Goal: Information Seeking & Learning: Learn about a topic

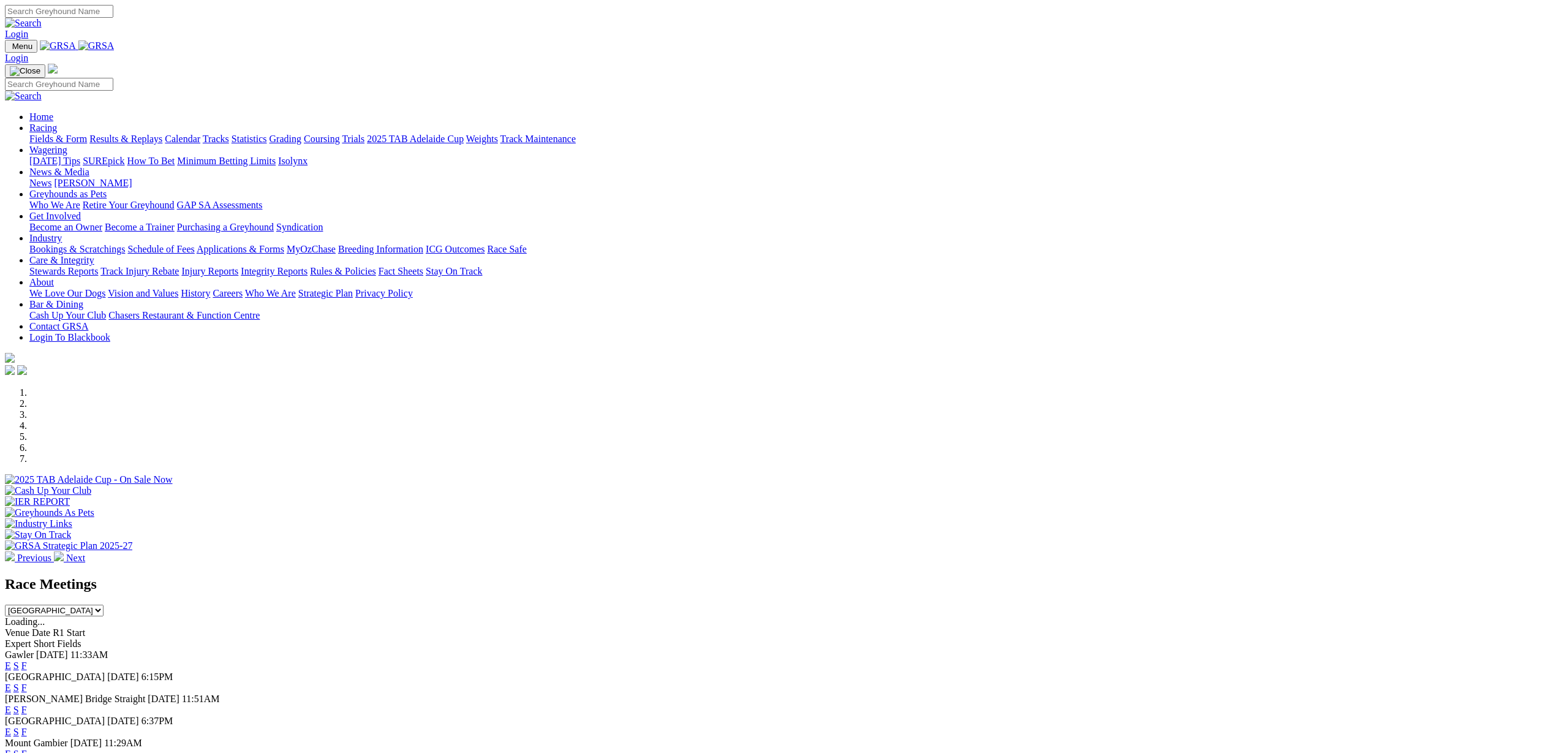
click at [14, 551] on img at bounding box center [10, 556] width 10 height 10
click at [966, 485] on div at bounding box center [784, 485] width 1558 height 0
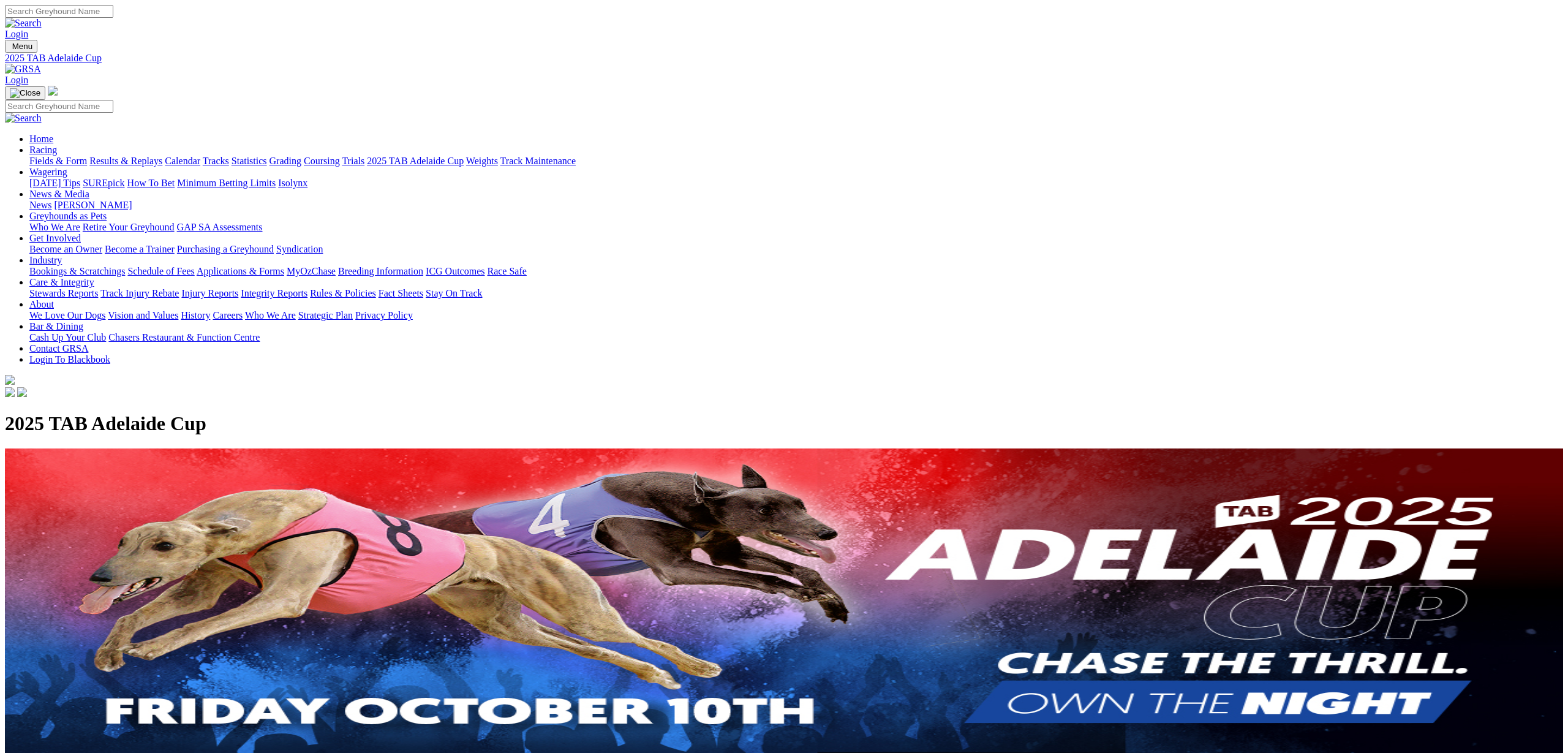
click at [87, 156] on link "Fields & Form" at bounding box center [58, 161] width 58 height 10
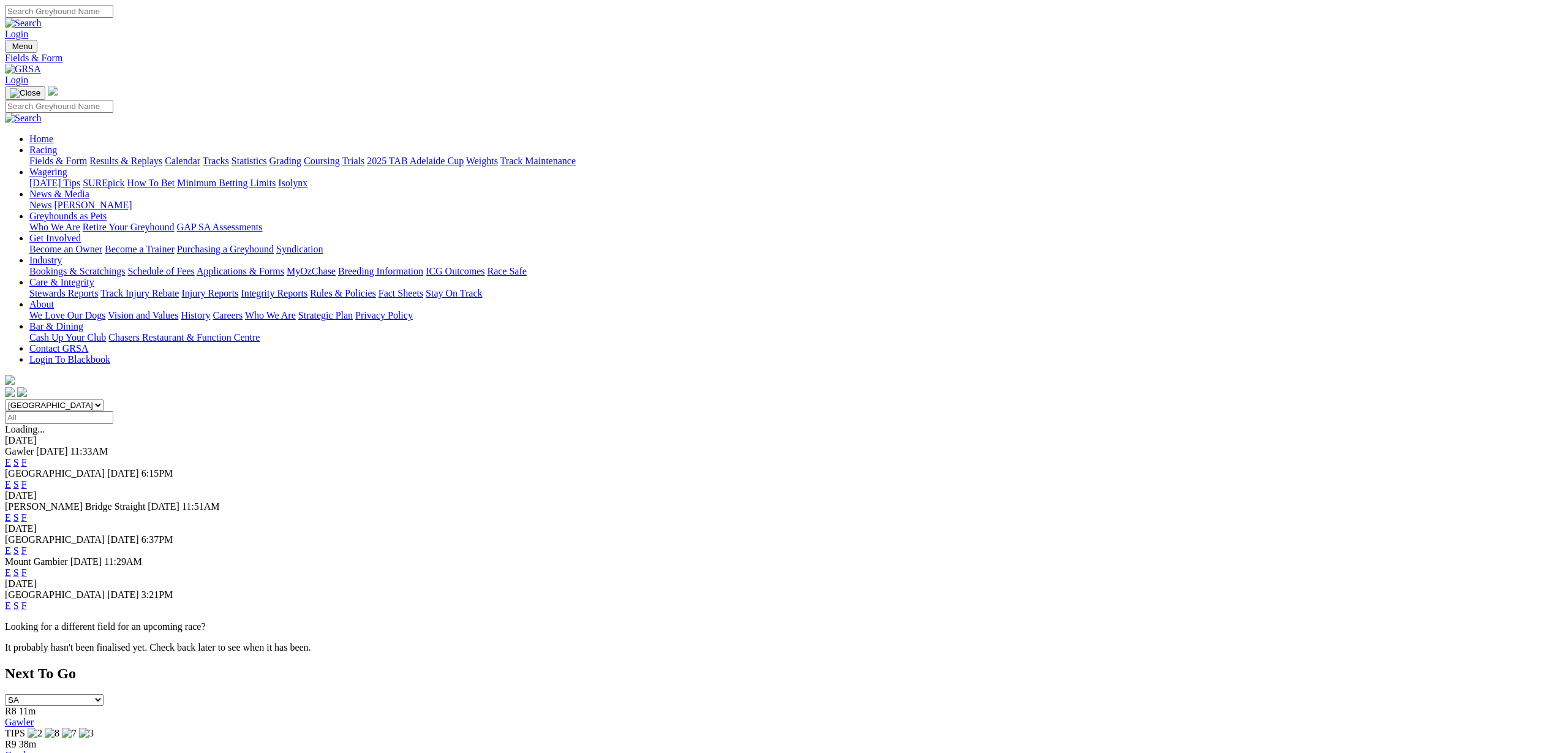
click at [27, 457] on link "F" at bounding box center [24, 462] width 6 height 10
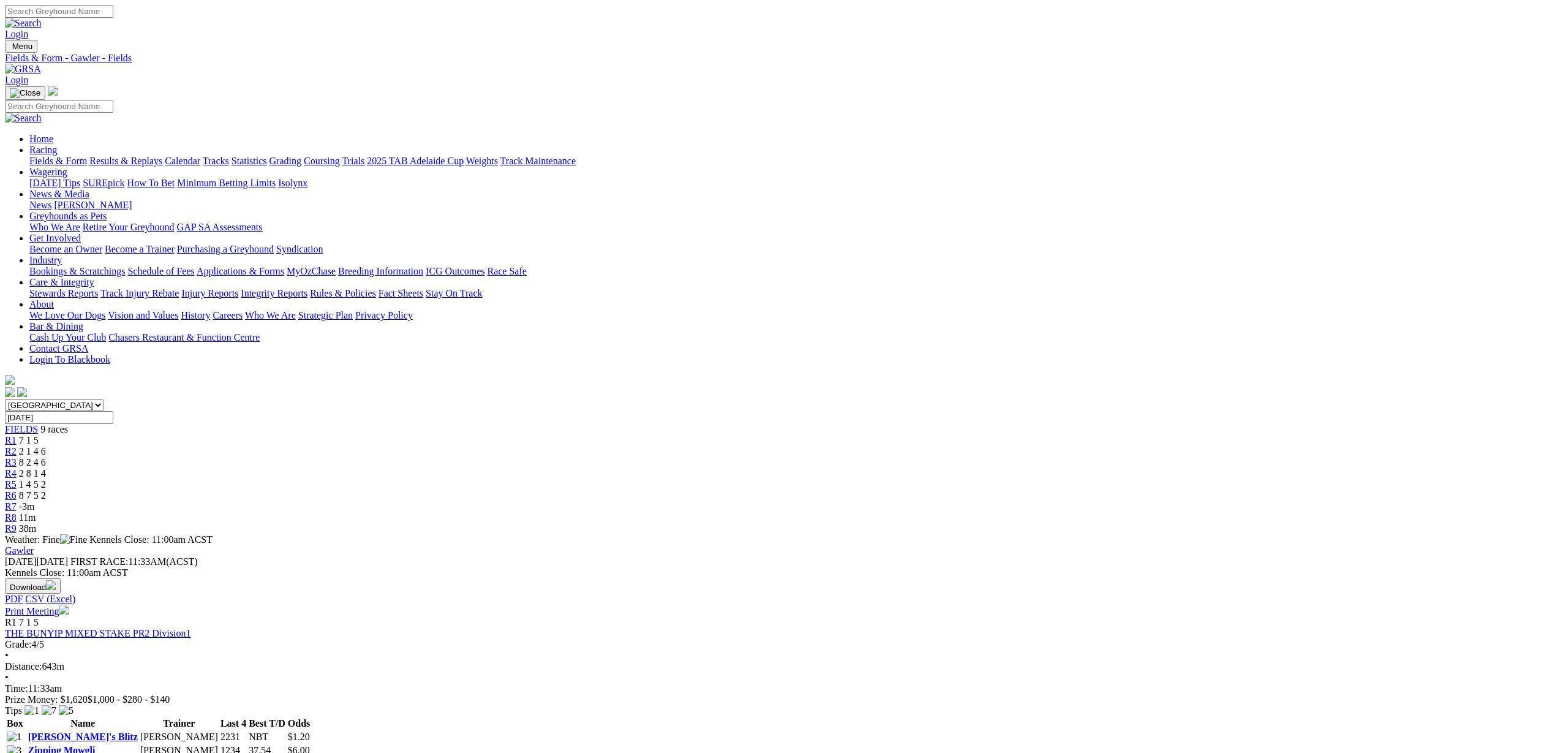
click at [87, 156] on link "Fields & Form" at bounding box center [58, 161] width 58 height 10
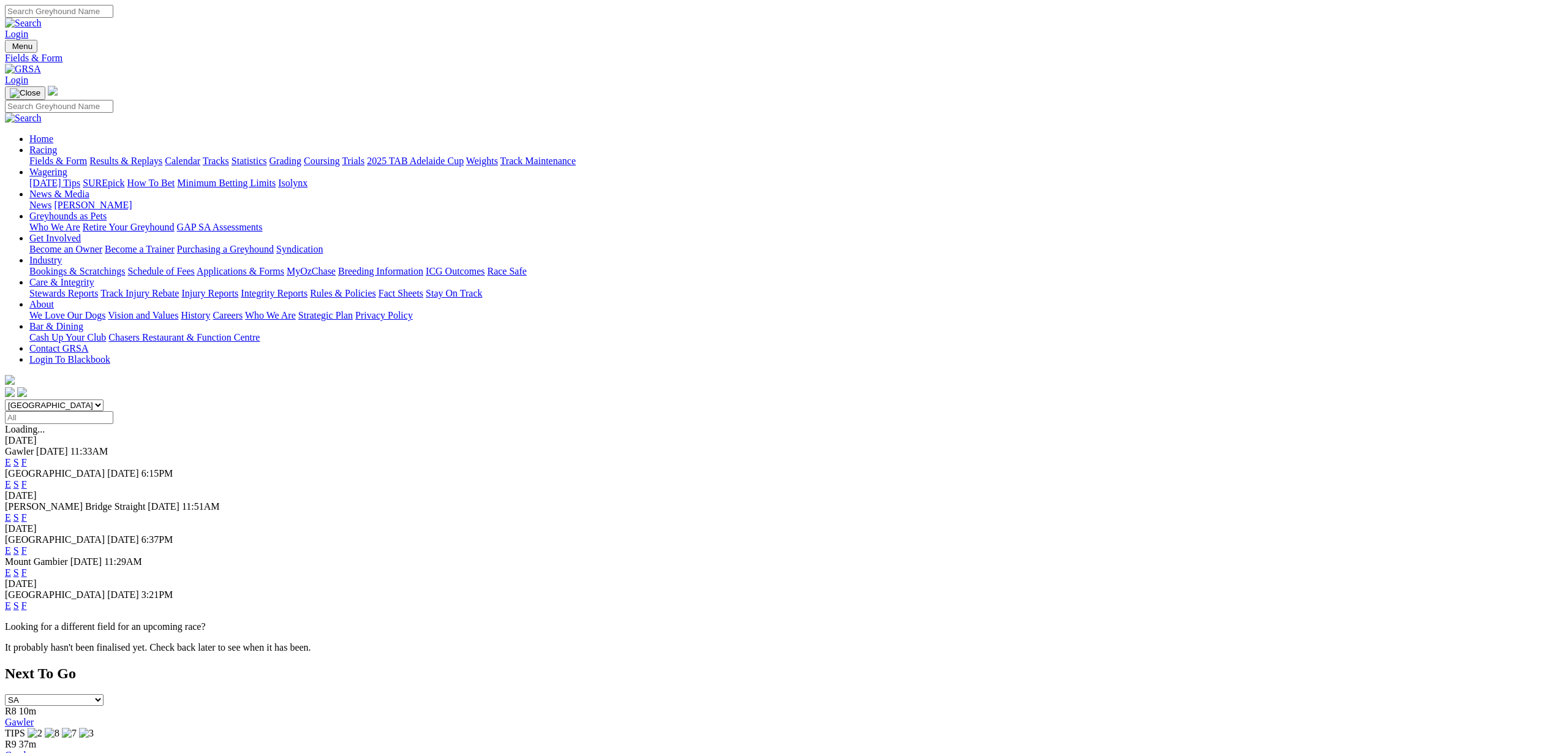
click at [27, 512] on link "F" at bounding box center [24, 518] width 6 height 10
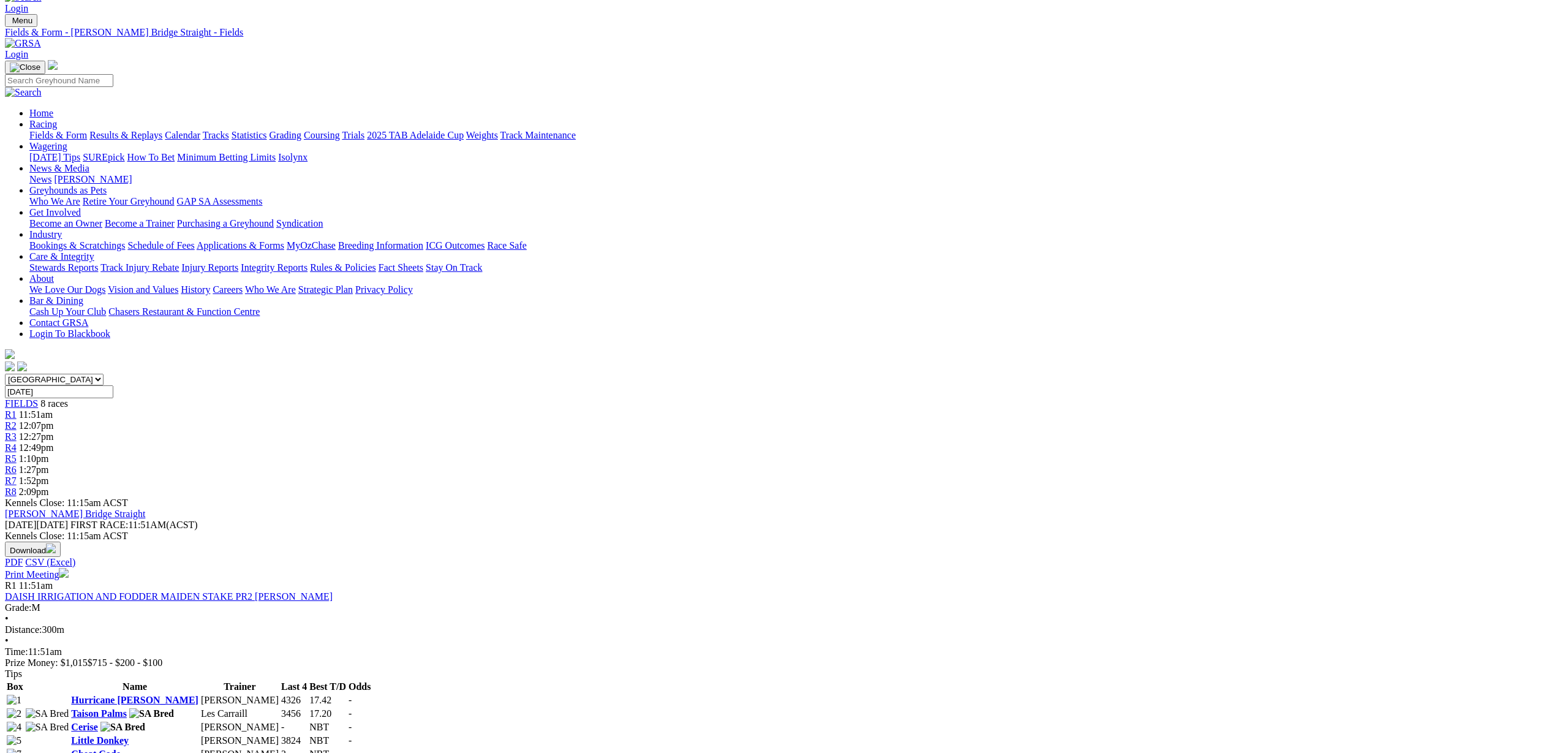
scroll to position [26, 0]
